Goal: Information Seeking & Learning: Learn about a topic

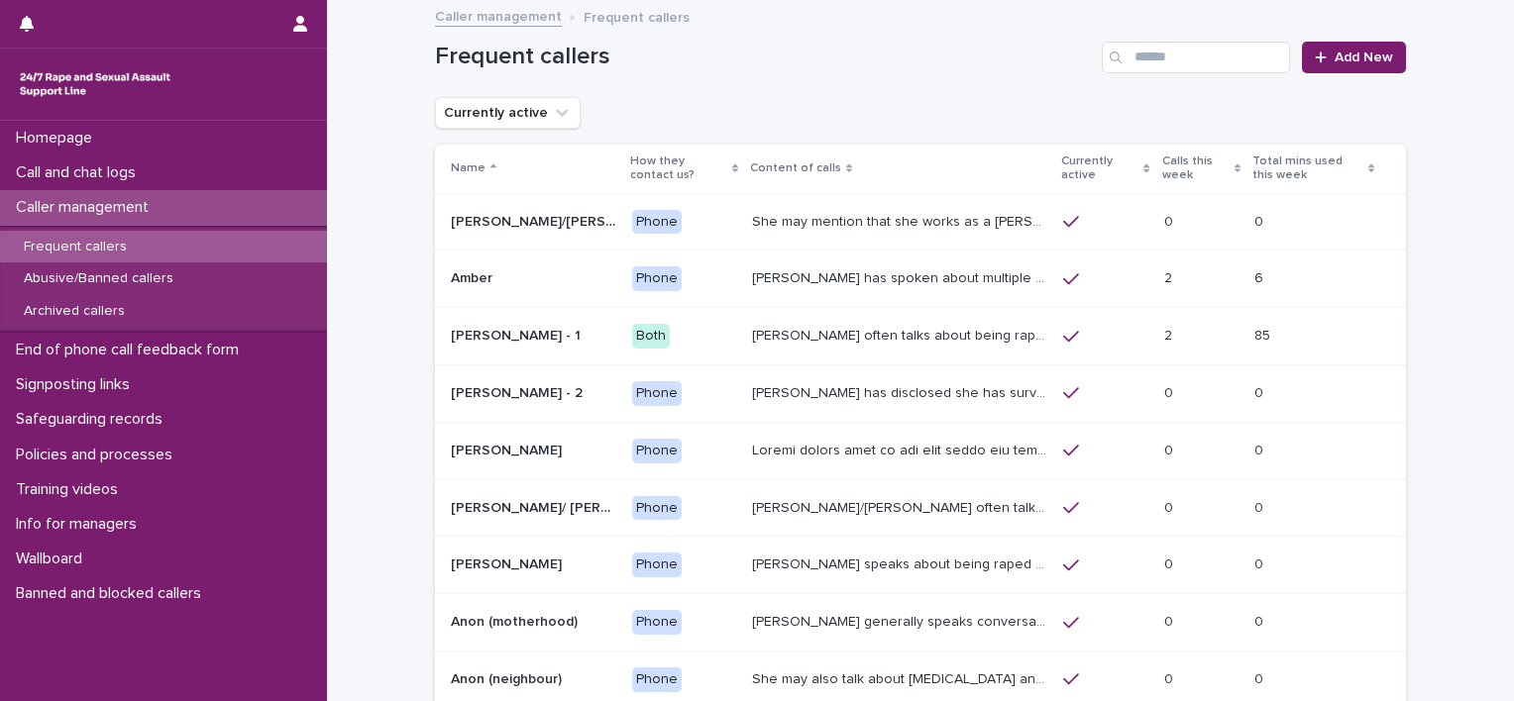
click at [111, 250] on p "Frequent callers" at bounding box center [75, 247] width 135 height 17
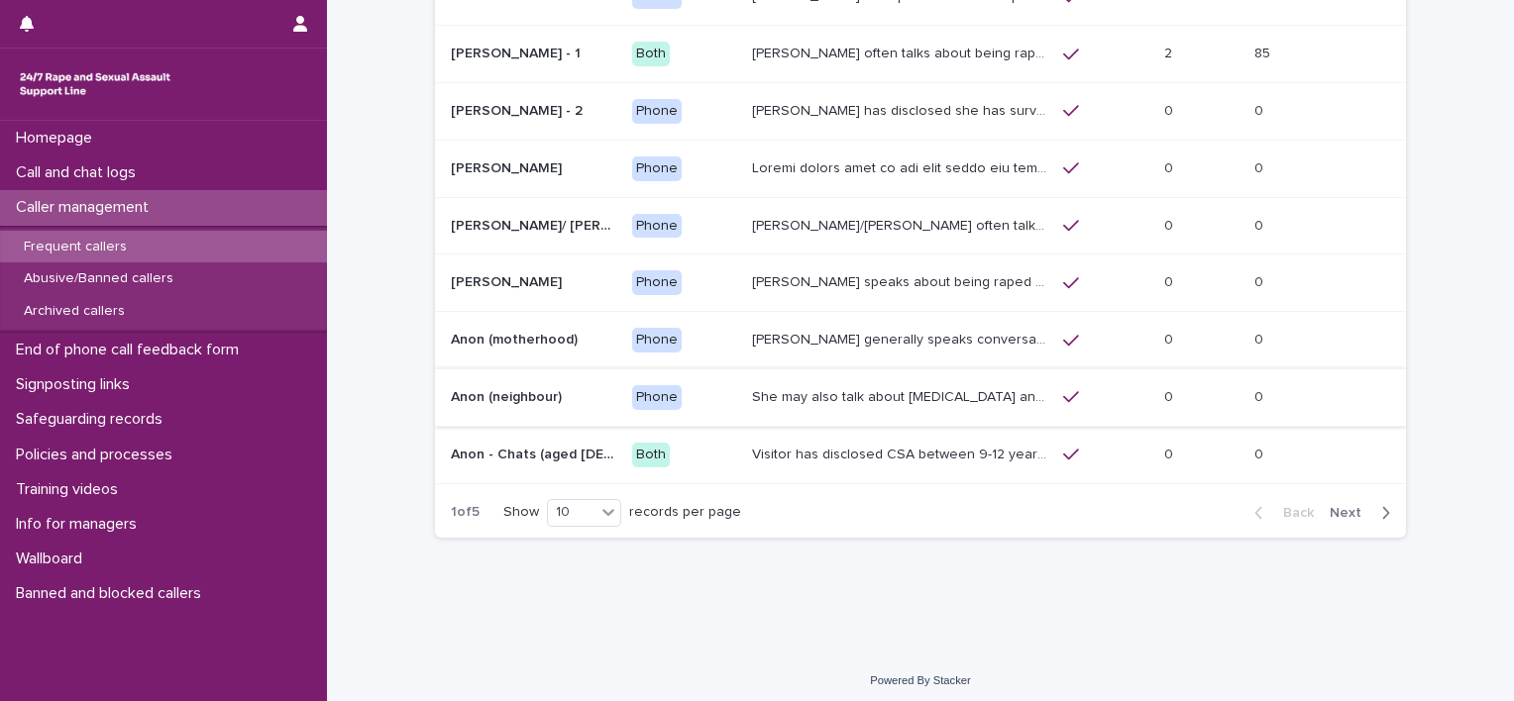
scroll to position [286, 0]
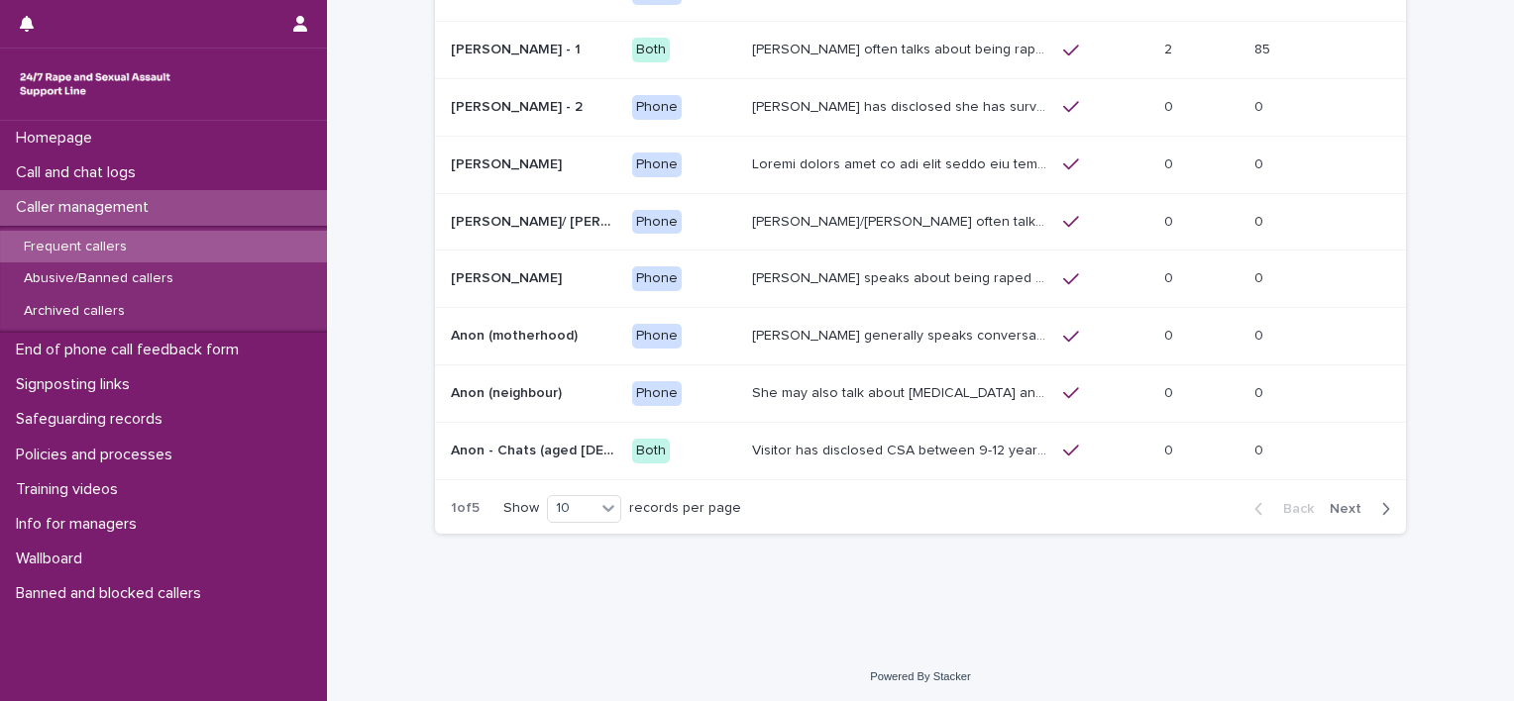
click at [1338, 502] on span "Next" at bounding box center [1351, 509] width 44 height 14
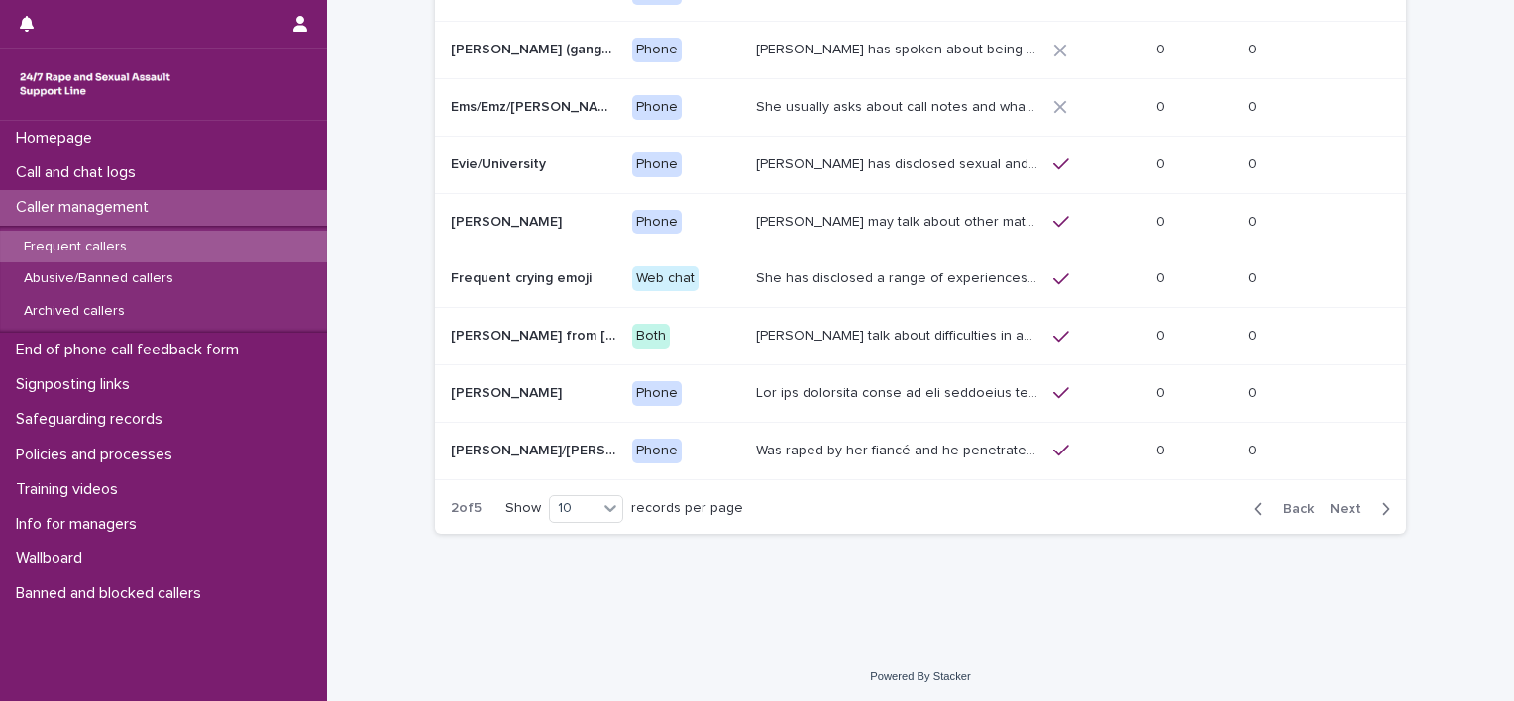
click at [1338, 502] on span "Next" at bounding box center [1351, 509] width 44 height 14
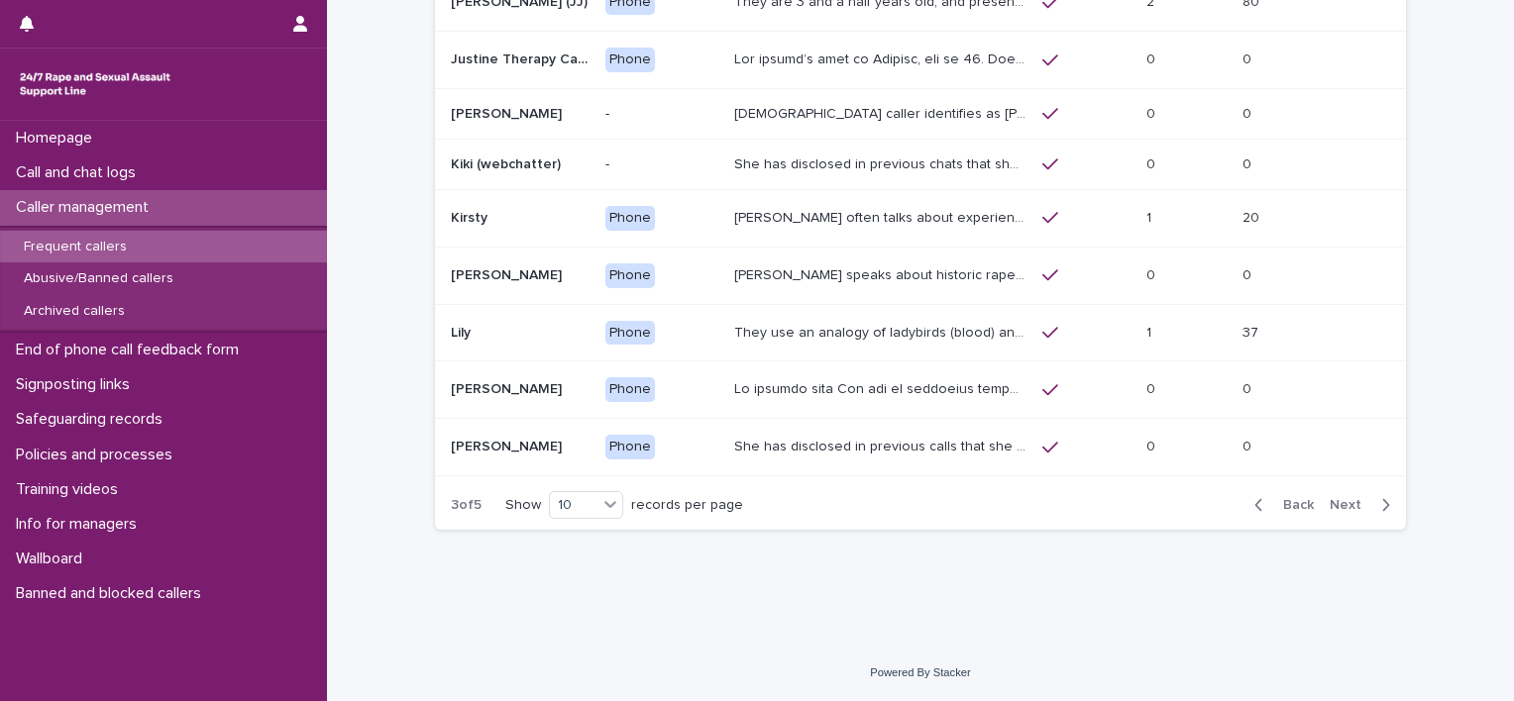
scroll to position [273, 0]
click at [1357, 507] on span "Next" at bounding box center [1351, 508] width 44 height 14
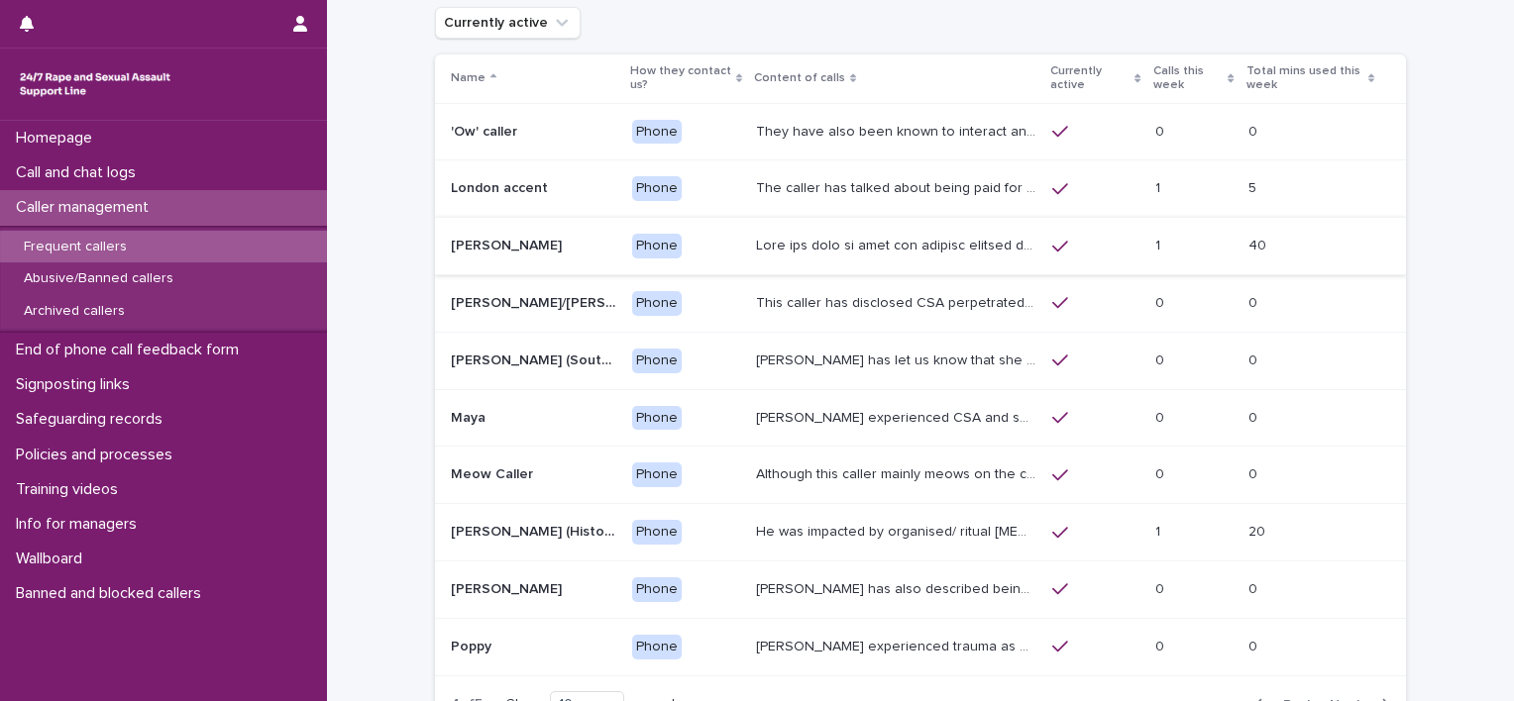
scroll to position [81, 0]
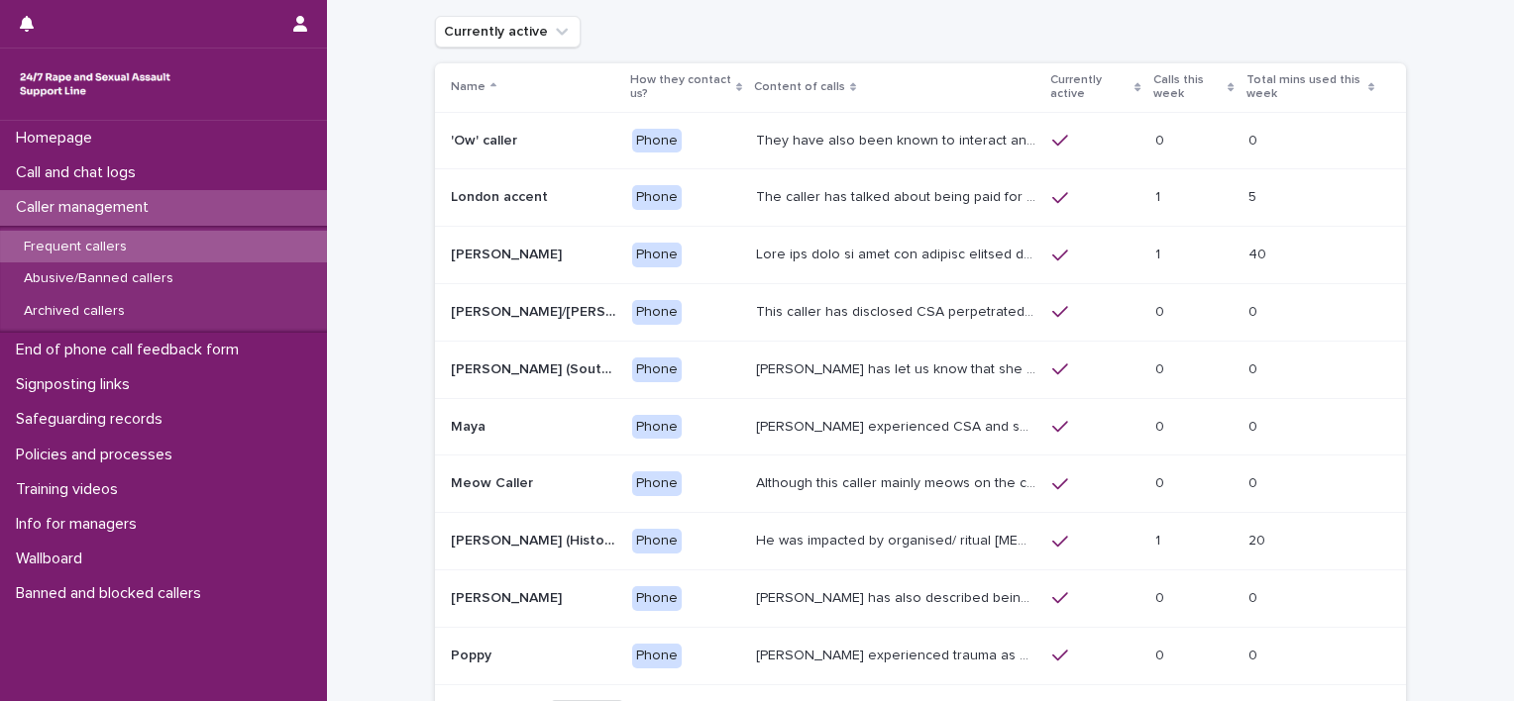
click at [869, 191] on p "The caller has talked about being paid for sex with older men. Gang ‘leaders’ a…" at bounding box center [898, 195] width 284 height 21
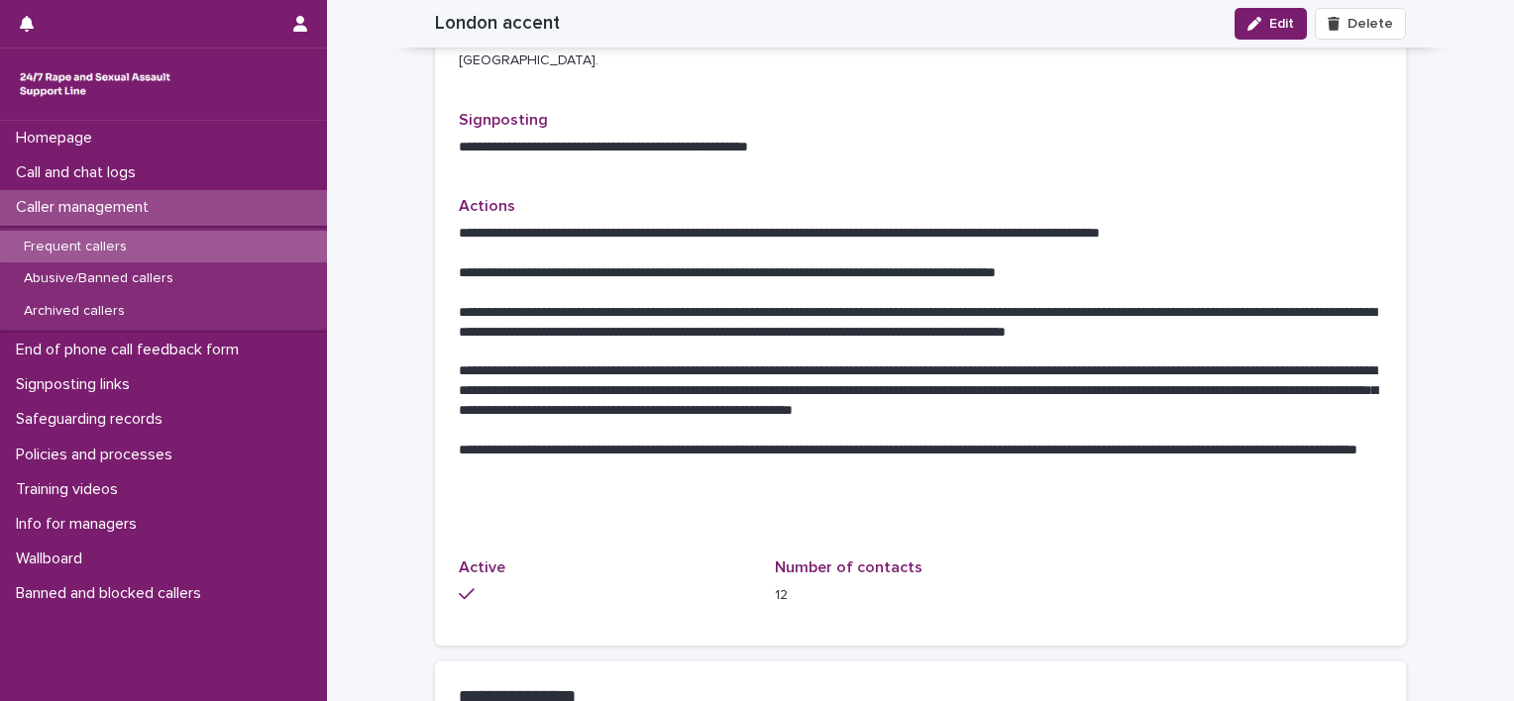
scroll to position [892, 0]
